Goal: Use online tool/utility: Utilize a website feature to perform a specific function

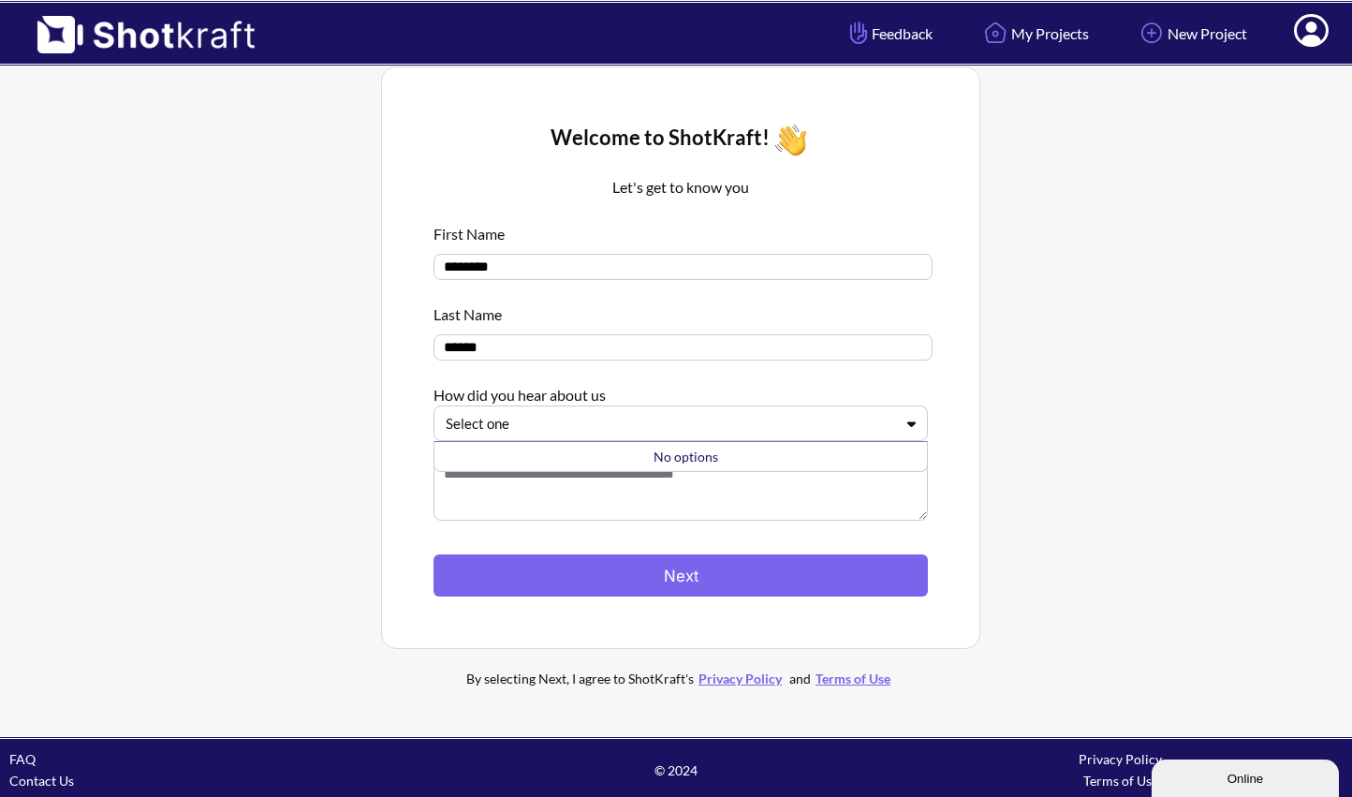
click at [656, 418] on div at bounding box center [670, 424] width 448 height 22
click at [632, 489] on textarea at bounding box center [681, 483] width 494 height 75
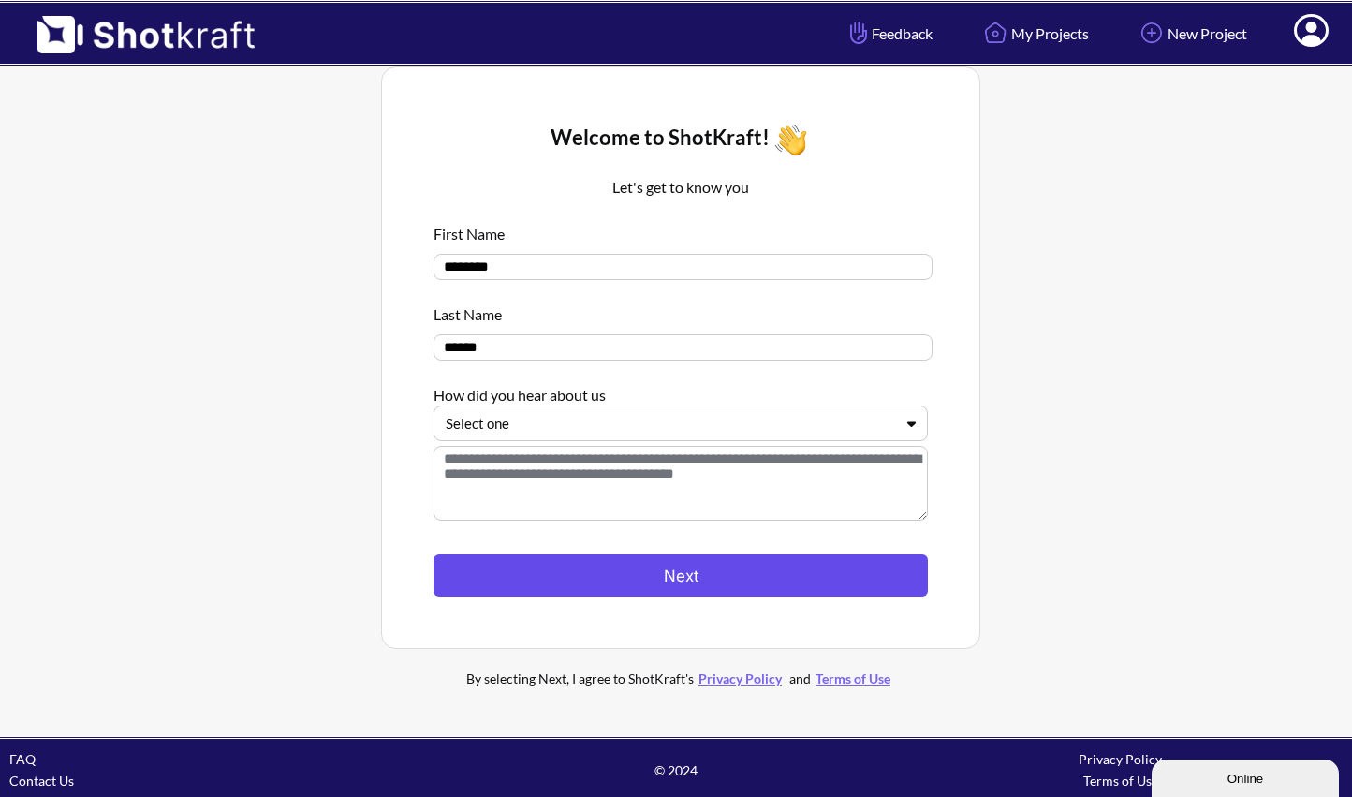
click at [641, 568] on button "Next" at bounding box center [681, 575] width 494 height 42
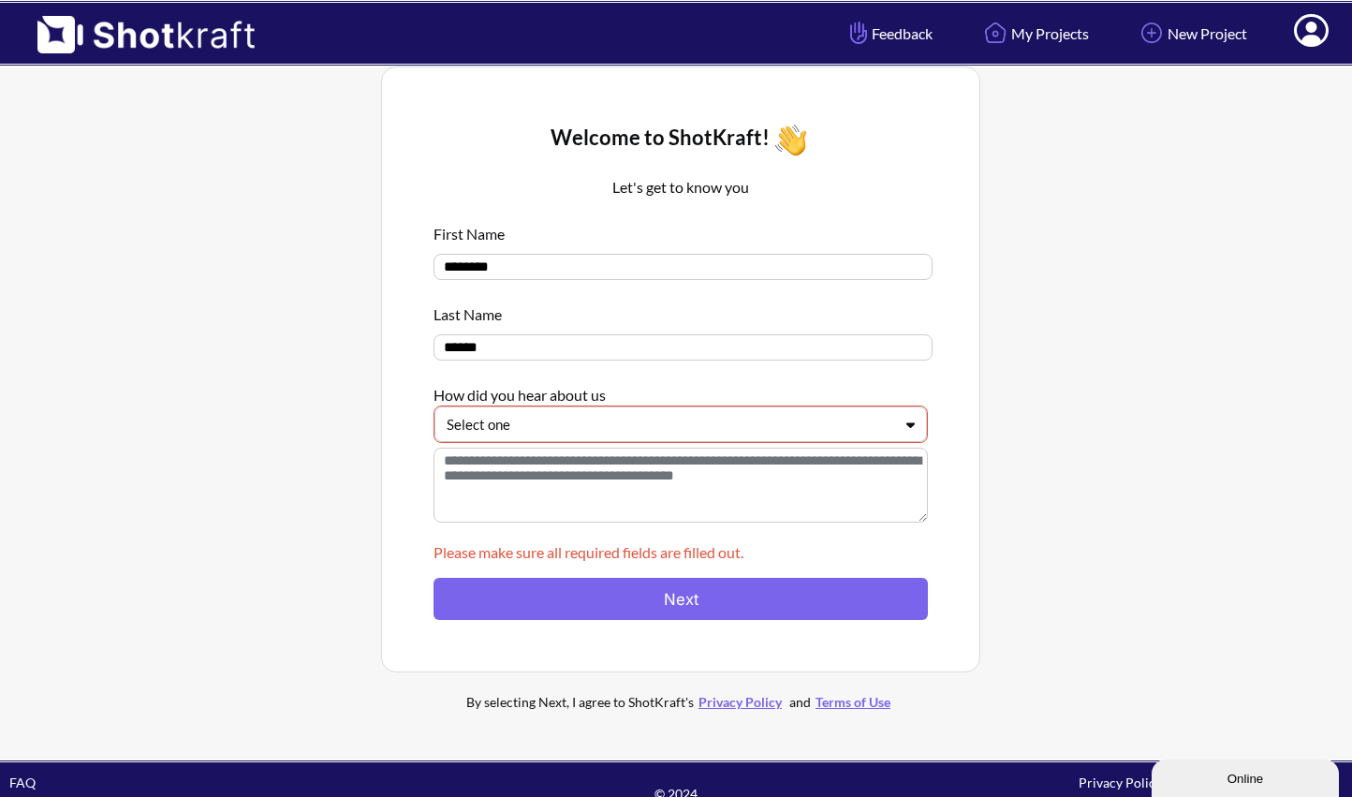
click at [635, 457] on textarea at bounding box center [681, 485] width 494 height 75
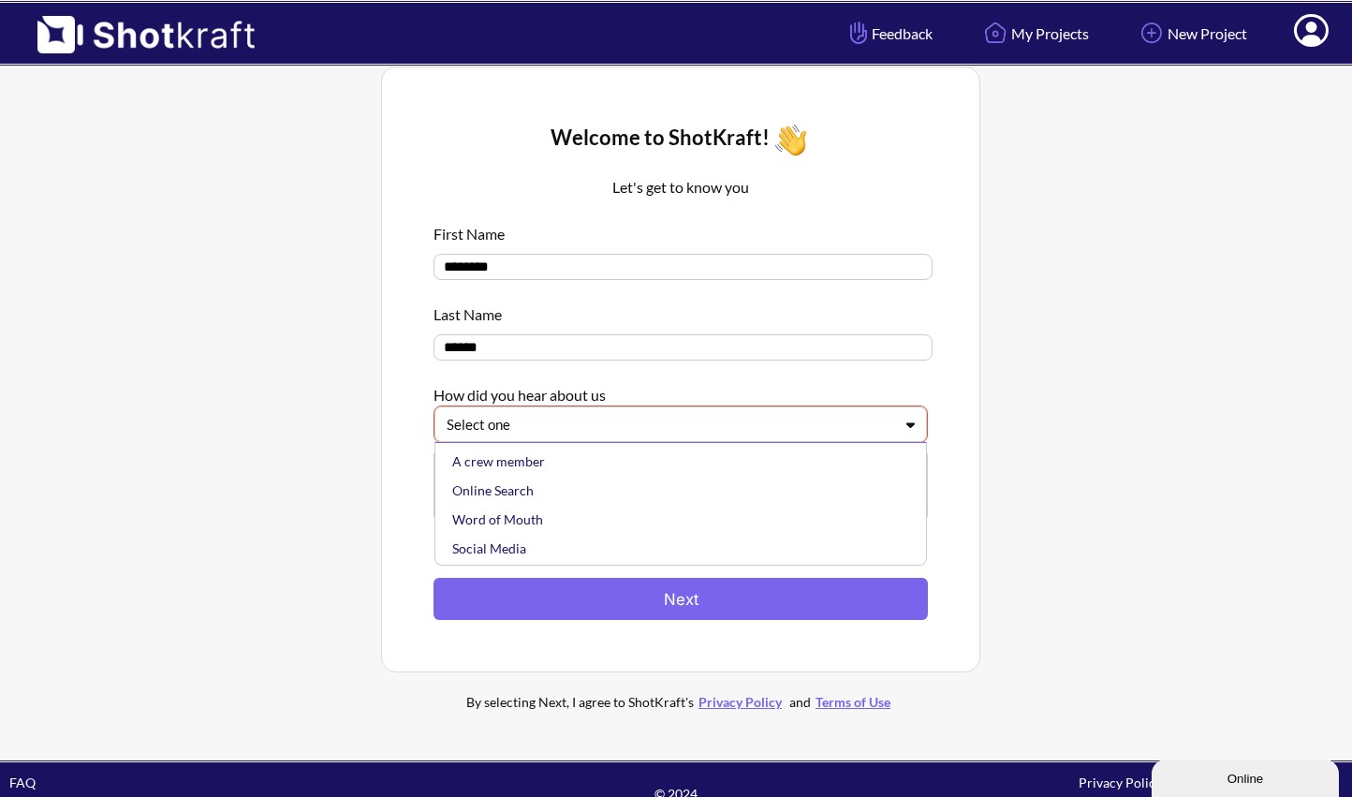
click at [631, 435] on div at bounding box center [670, 425] width 446 height 22
click at [608, 519] on div "Social Media" at bounding box center [686, 517] width 474 height 29
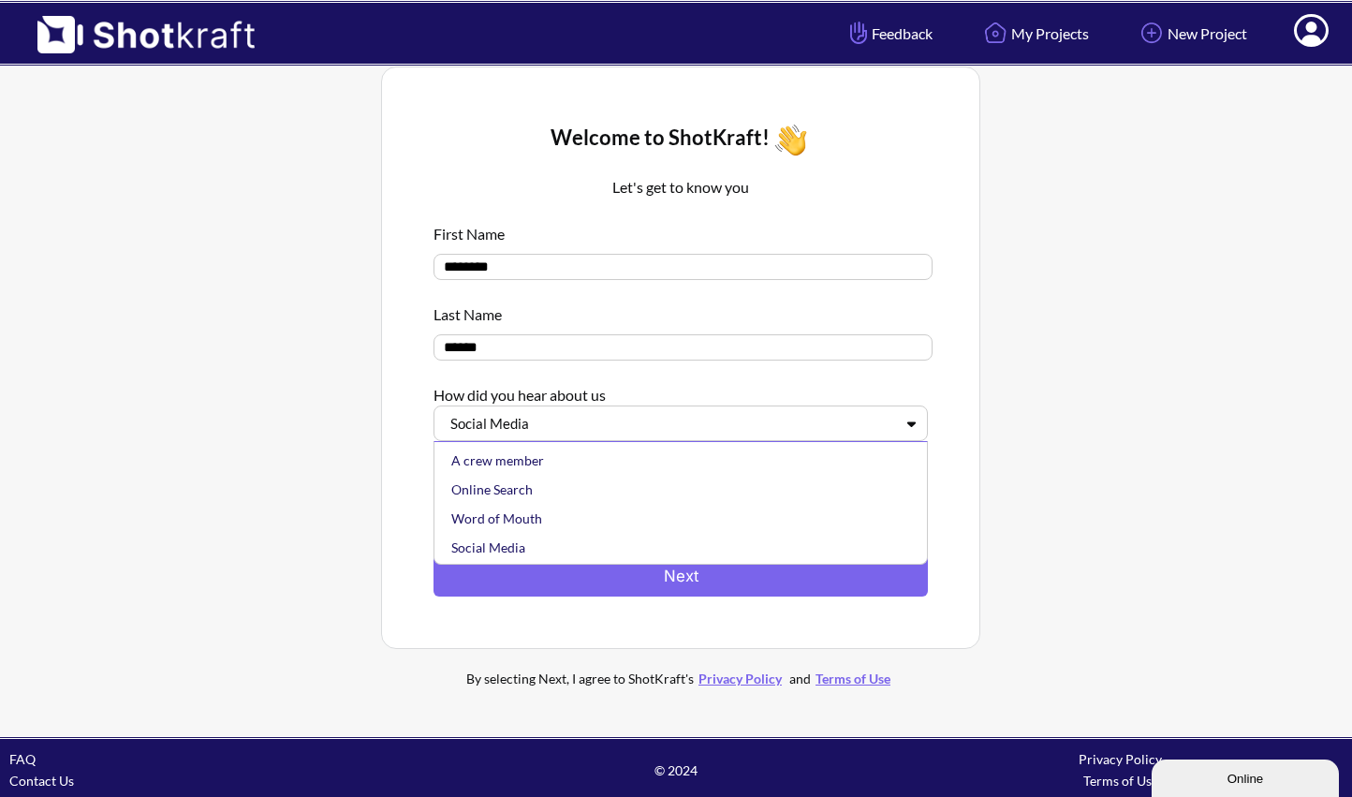
click at [608, 434] on div at bounding box center [670, 424] width 448 height 22
click at [600, 483] on div "Online Search" at bounding box center [686, 489] width 476 height 29
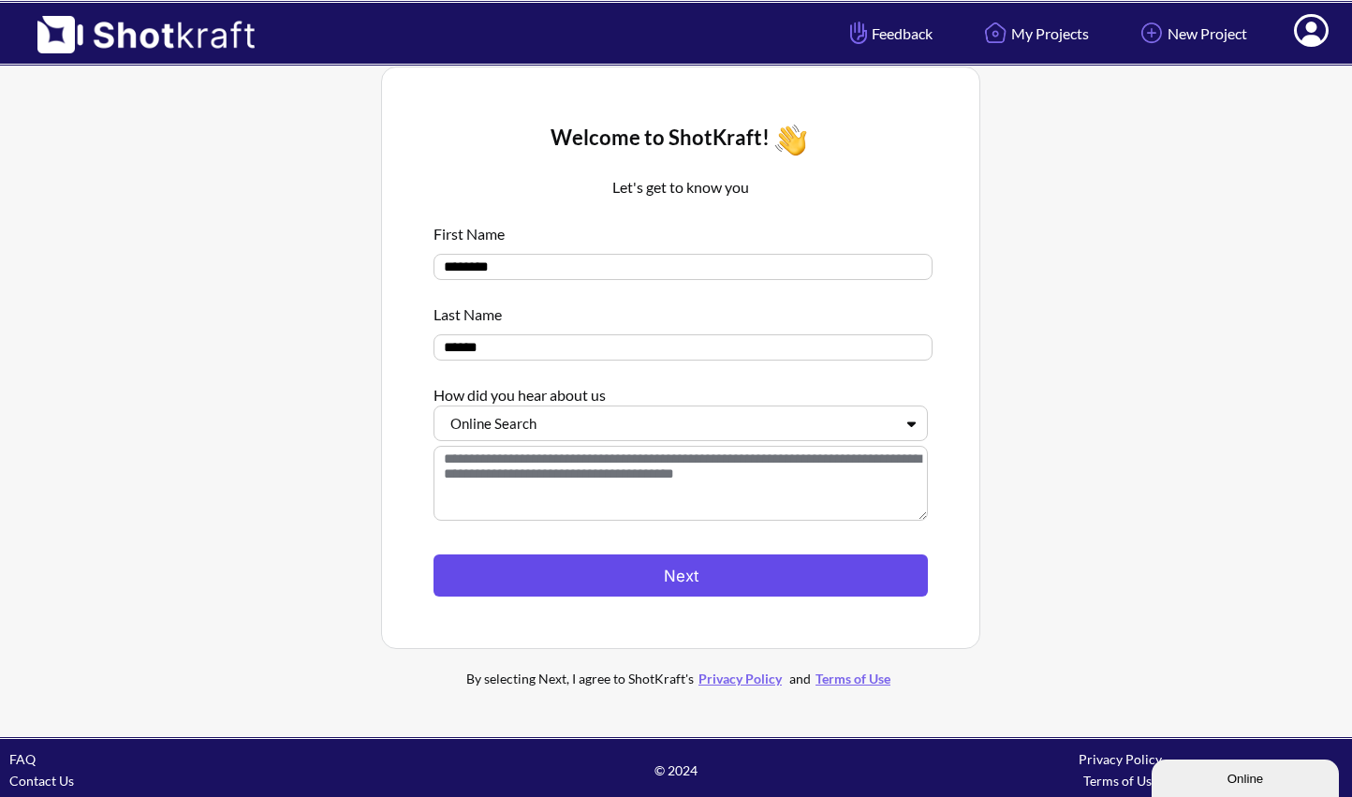
click at [597, 571] on button "Next" at bounding box center [681, 575] width 494 height 42
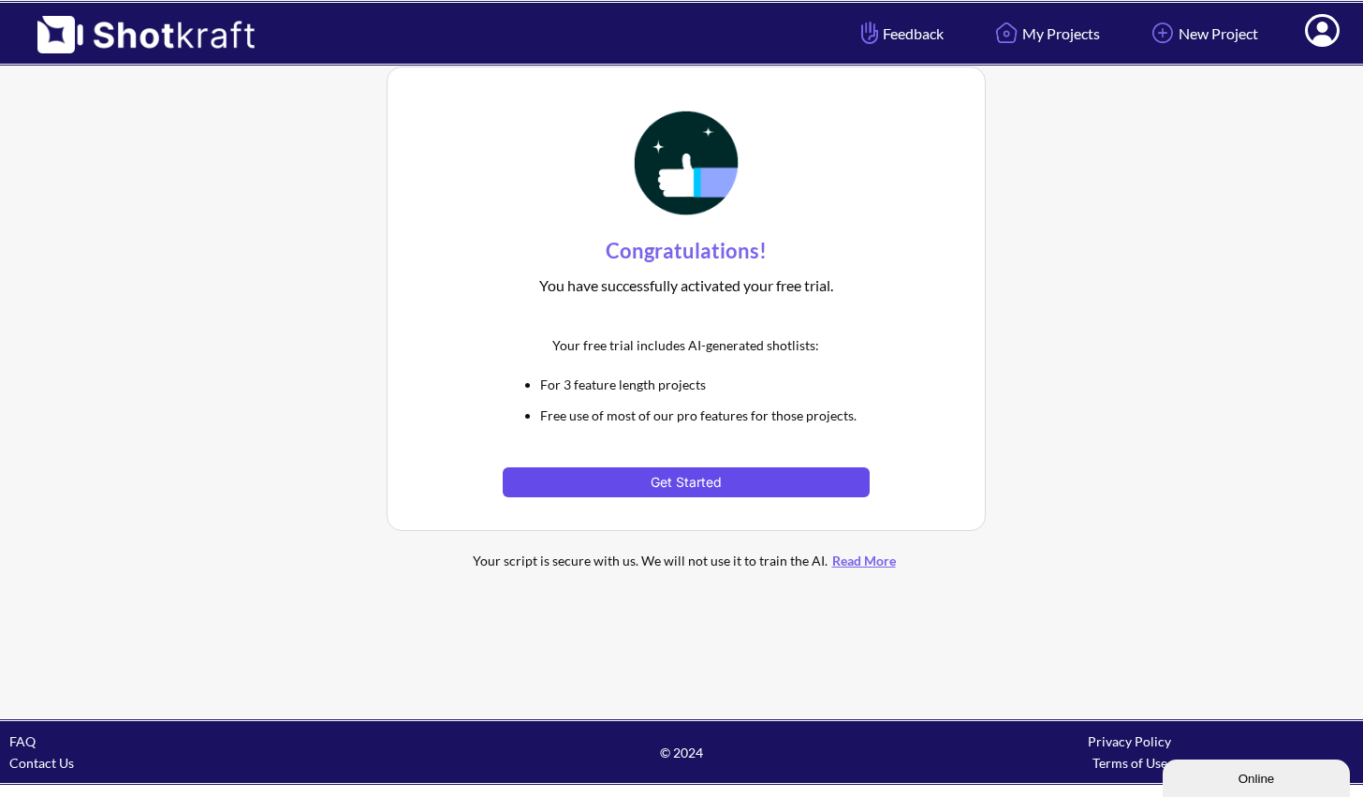
click at [662, 483] on button "Get Started" at bounding box center [686, 482] width 366 height 30
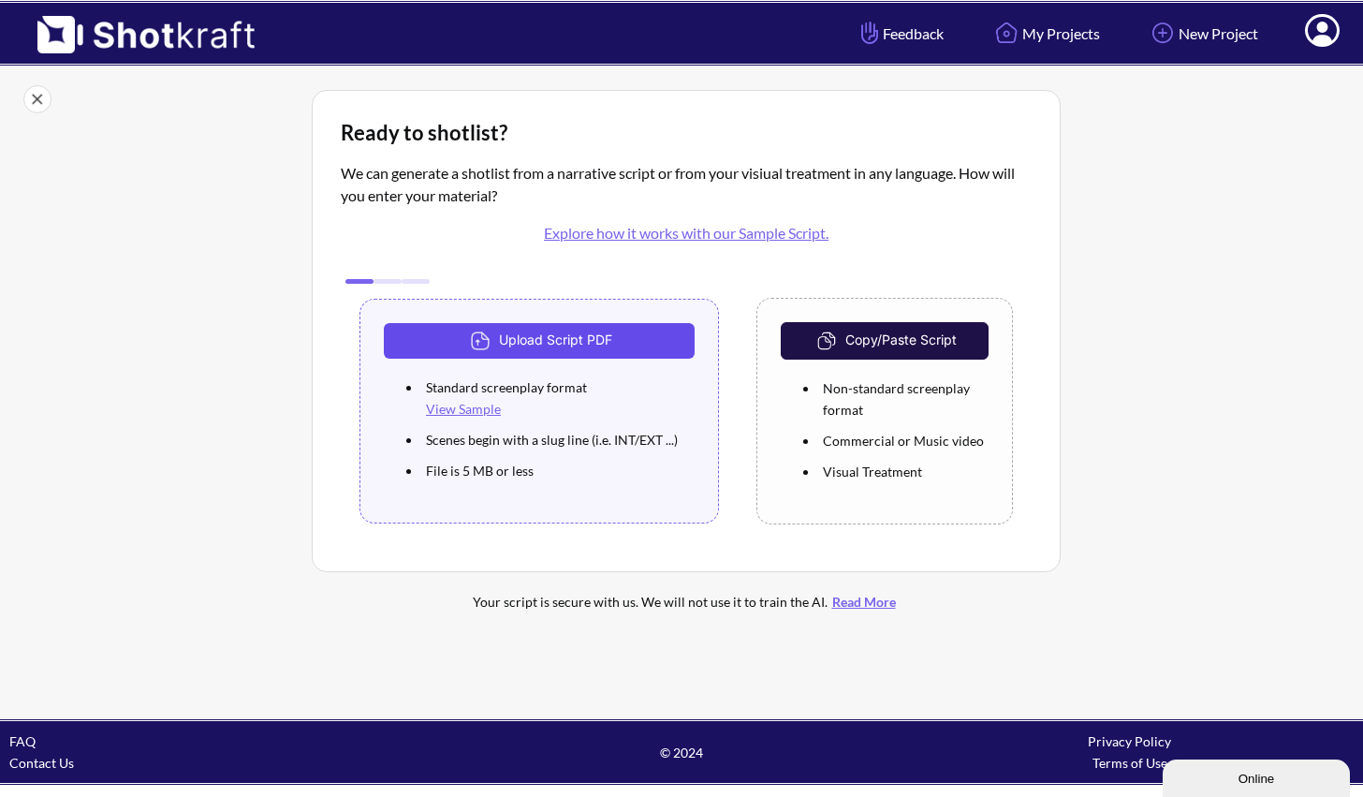
click at [557, 354] on button "Upload Script PDF" at bounding box center [539, 341] width 311 height 36
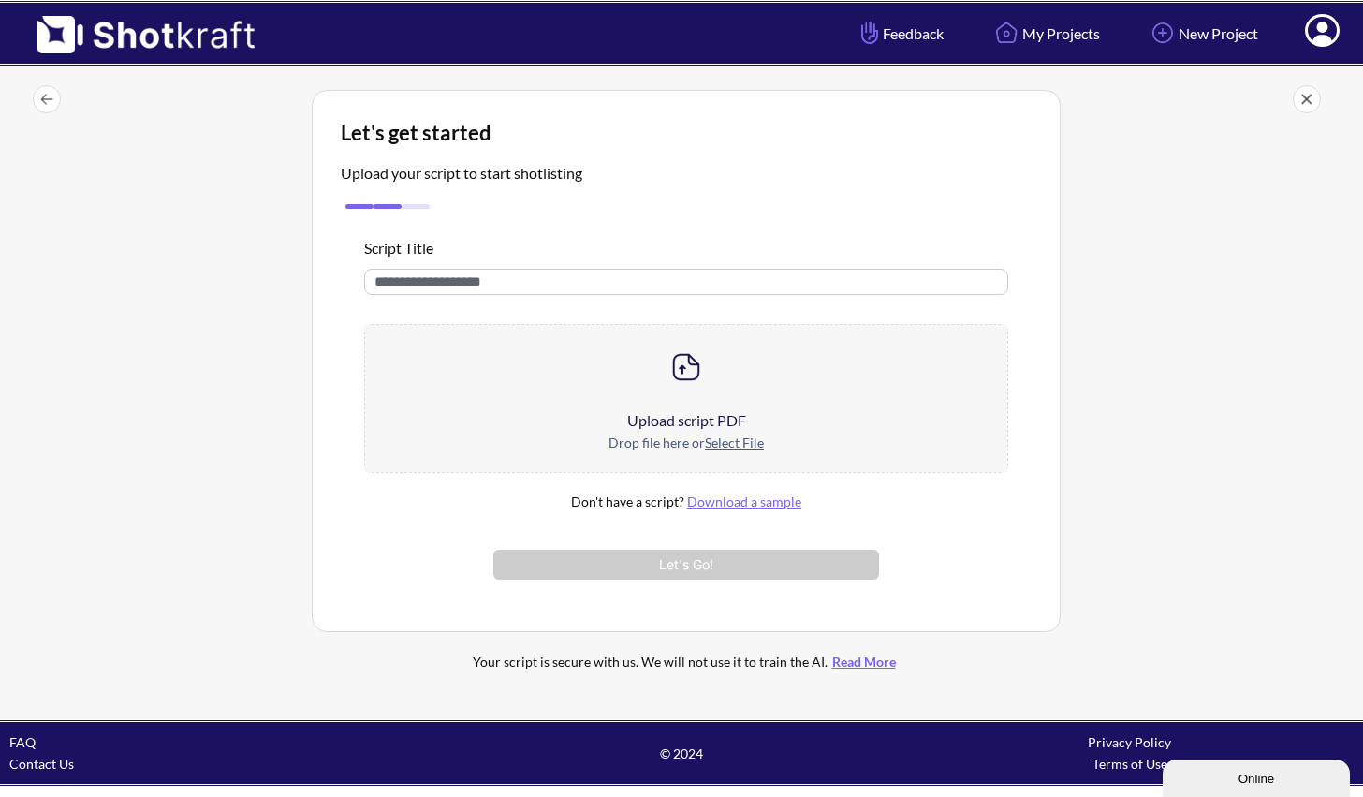
click at [736, 440] on u "Select File" at bounding box center [734, 443] width 59 height 16
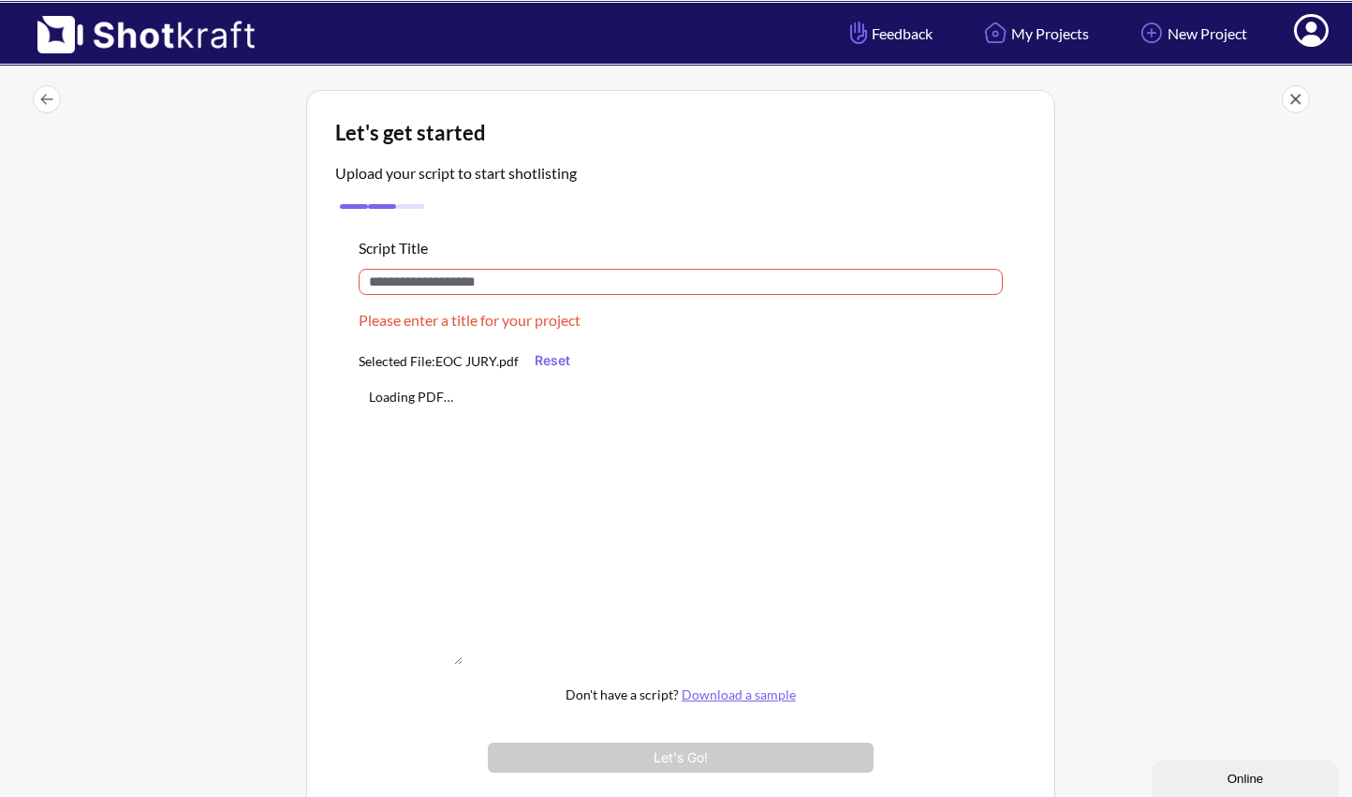
click at [698, 274] on input "text" at bounding box center [681, 282] width 644 height 26
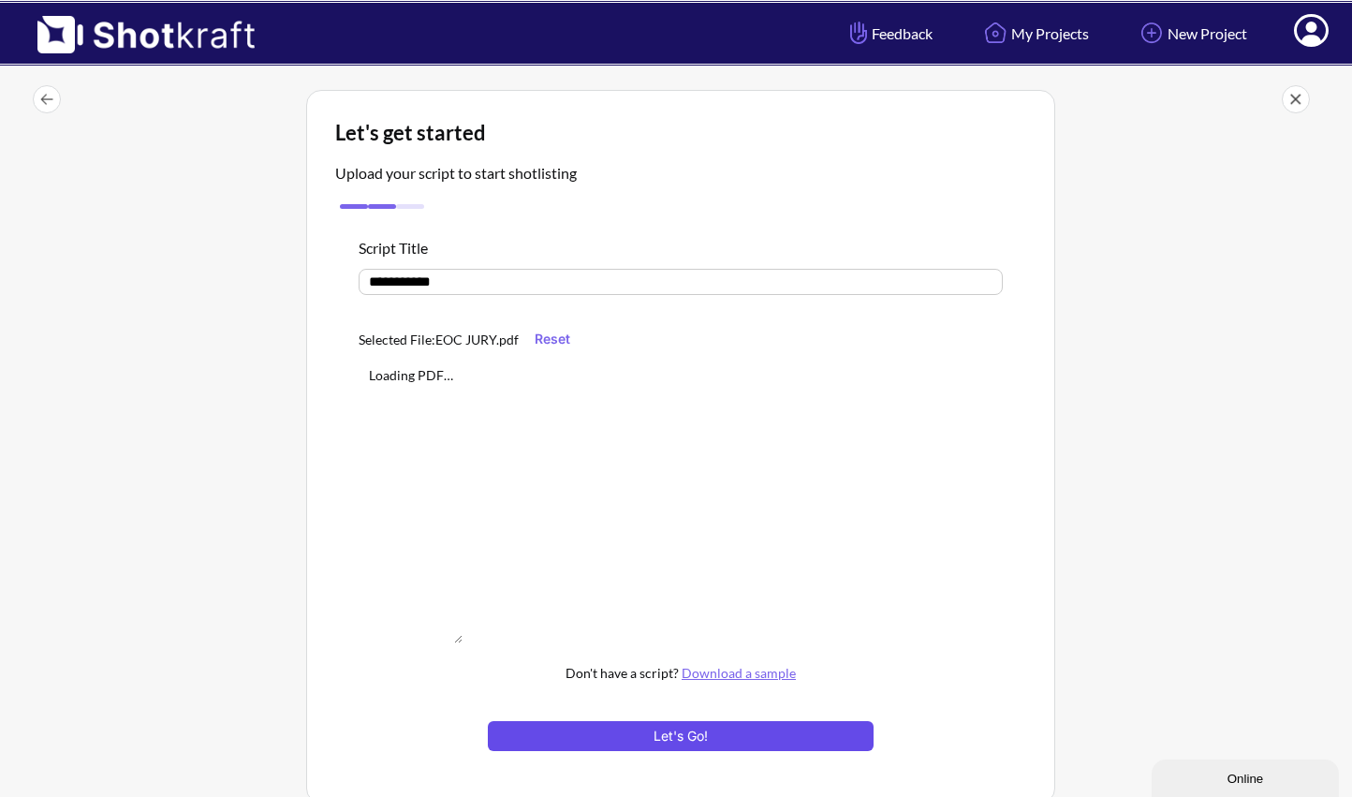
type input "**********"
click at [766, 743] on button "Let's Go!" at bounding box center [681, 736] width 386 height 30
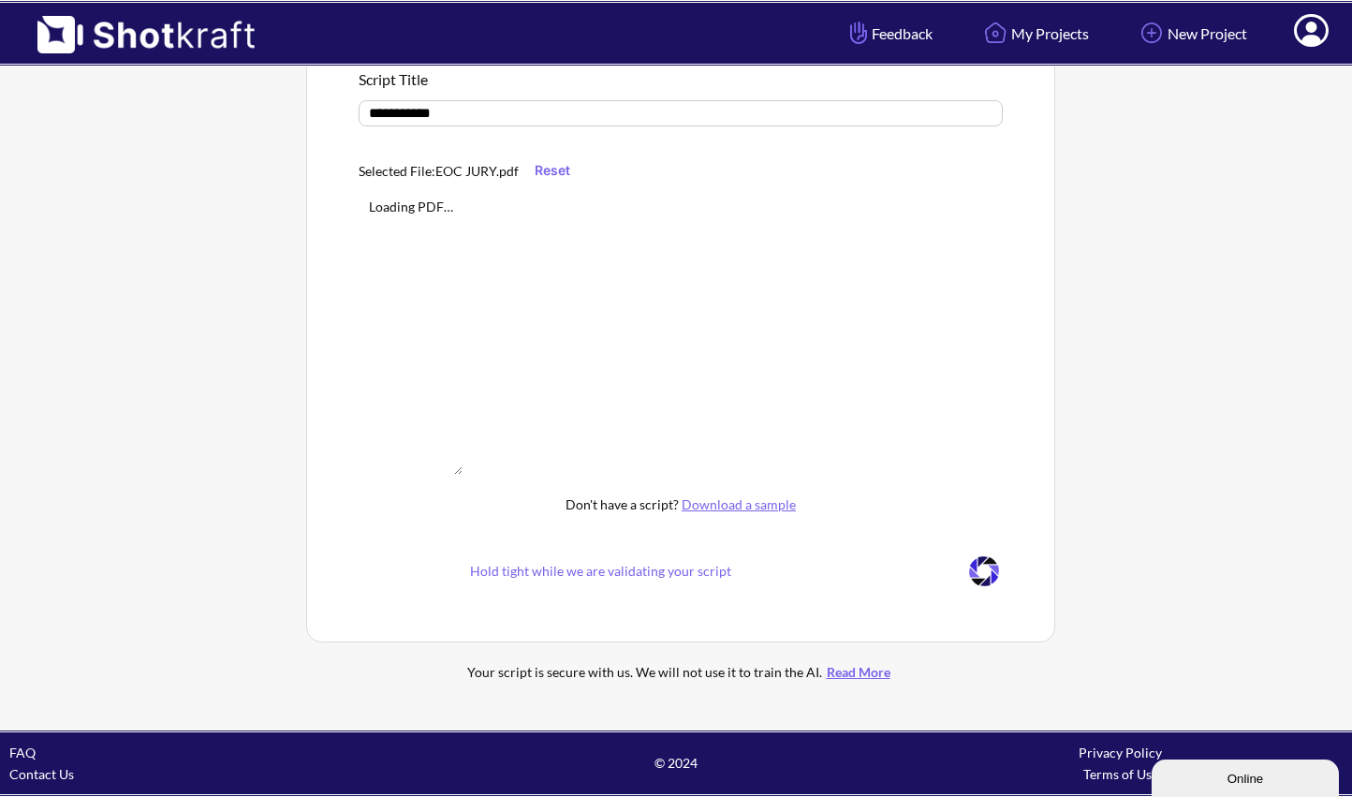
scroll to position [170, 0]
click at [979, 572] on img at bounding box center [983, 571] width 37 height 37
